Goal: Find specific fact: Find specific fact

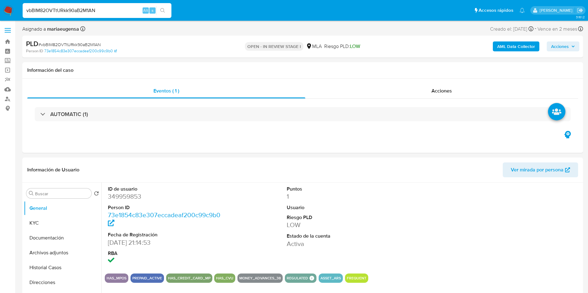
select select "10"
click at [273, 214] on div "ID de usuario 349959853 Person ID 73e1854c83e307eccadeaf200c99c9b0 Fecha de Reg…" at bounding box center [343, 226] width 476 height 86
click at [83, 220] on button "KYC" at bounding box center [60, 223] width 72 height 15
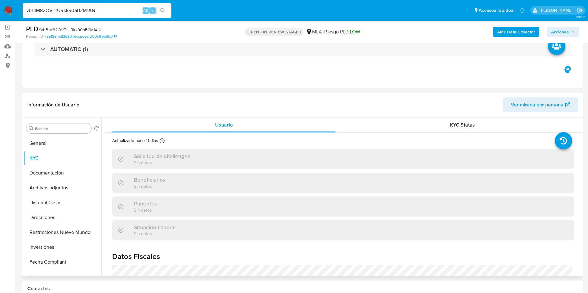
scroll to position [44, 0]
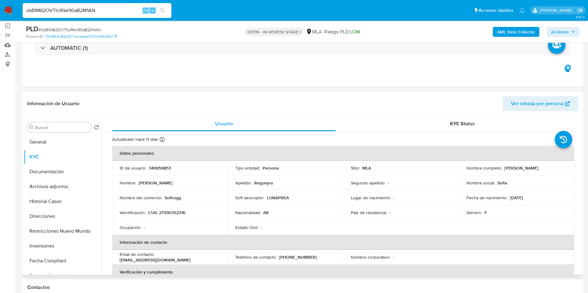
drag, startPoint x: 501, startPoint y: 168, endPoint x: 549, endPoint y: 170, distance: 48.0
click at [538, 170] on p "[PERSON_NAME]" at bounding box center [521, 168] width 34 height 6
copy p "[PERSON_NAME]"
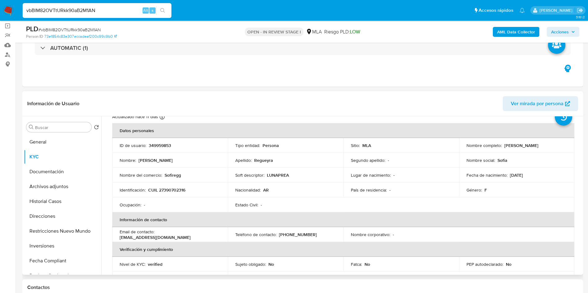
scroll to position [0, 0]
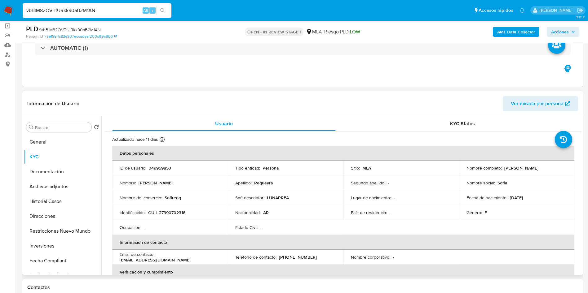
copy p "[PERSON_NAME]"
click at [178, 215] on p "CUIL 27390702316" at bounding box center [166, 213] width 37 height 6
copy p "27390702316"
click at [68, 32] on span "# vbBlM82OVTtURkk90aB2M1AN" at bounding box center [69, 30] width 62 height 6
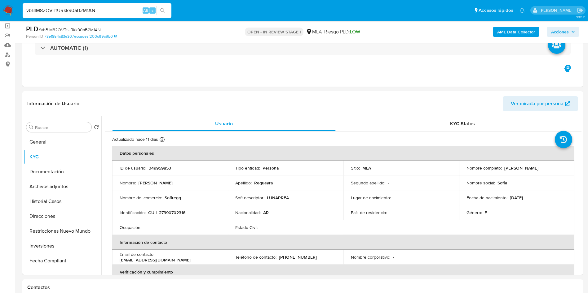
click at [70, 27] on span "# vbBlM82OVTtURkk90aB2M1AN" at bounding box center [69, 30] width 62 height 6
click at [70, 26] on div "PLD # vbBlM82OVTtURkk90aB2M1AN" at bounding box center [117, 28] width 182 height 9
copy span "vbBlM82OVTtURkk90aB2M1AN"
click at [53, 152] on button "KYC" at bounding box center [60, 157] width 72 height 15
drag, startPoint x: 166, startPoint y: 217, endPoint x: 168, endPoint y: 212, distance: 4.6
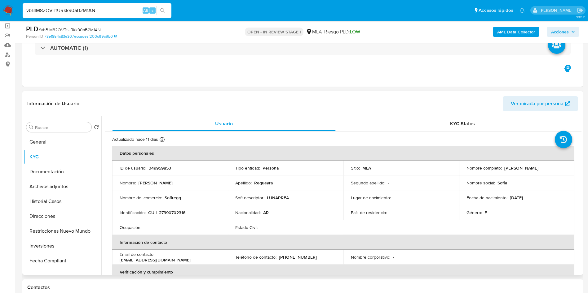
click at [166, 216] on td "Identificación : CUIL 27390702316" at bounding box center [170, 212] width 116 height 15
click at [168, 212] on p "CUIL 27390702316" at bounding box center [166, 213] width 37 height 6
copy p "27390702316"
drag, startPoint x: 175, startPoint y: 208, endPoint x: 171, endPoint y: 213, distance: 6.6
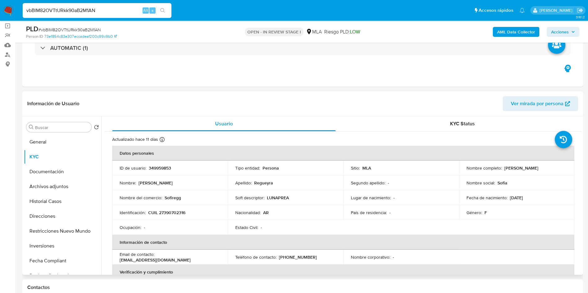
click at [174, 209] on td "Identificación : CUIL 27390702316" at bounding box center [170, 212] width 116 height 15
click at [171, 213] on p "CUIL 27390702316" at bounding box center [166, 213] width 37 height 6
copy p "27390702316"
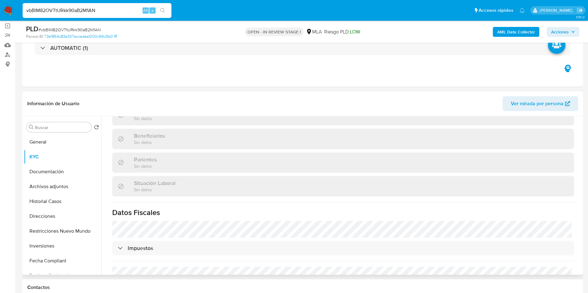
scroll to position [314, 0]
